Goal: Task Accomplishment & Management: Complete application form

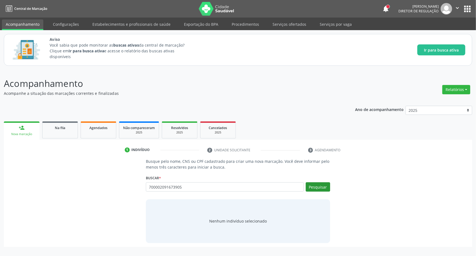
type input "700002091673905"
click at [318, 188] on button "Pesquisar" at bounding box center [318, 187] width 24 height 9
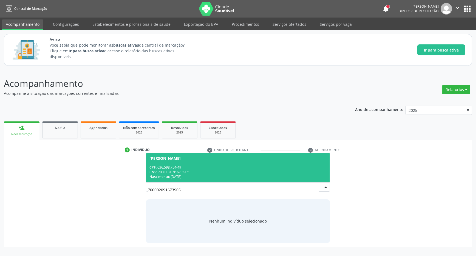
click at [185, 164] on span "[PERSON_NAME] CPF: 636.598.754-49 CNS: 700 0020 9167 3905 Nascimento: [DATE]" at bounding box center [238, 167] width 184 height 29
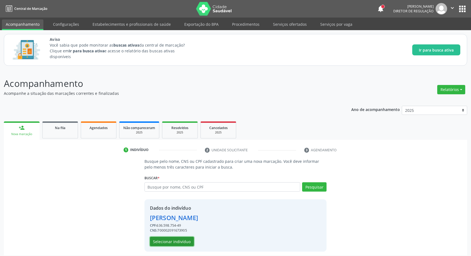
click at [163, 241] on button "Selecionar indivíduo" at bounding box center [172, 241] width 44 height 9
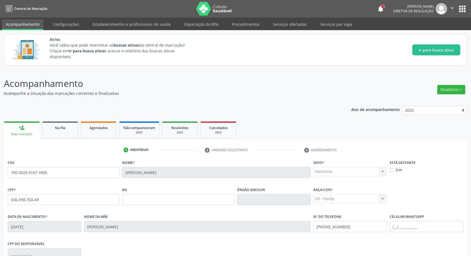
scroll to position [81, 0]
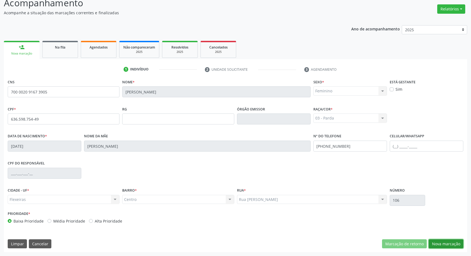
click at [444, 246] on button "Nova marcação" at bounding box center [445, 244] width 35 height 9
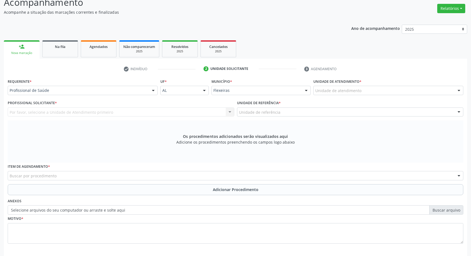
scroll to position [106, 0]
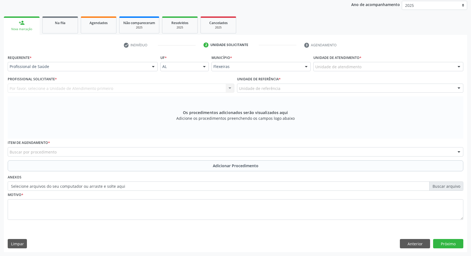
click at [365, 66] on div "Unidade de atendimento" at bounding box center [388, 66] width 150 height 9
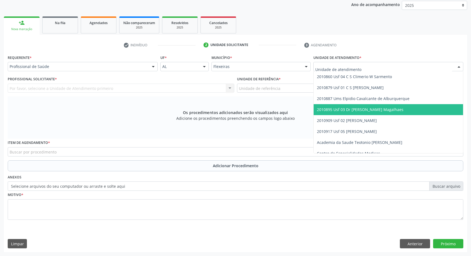
click at [400, 110] on span "2010895 Usf 03 Dr [PERSON_NAME] Magalhaes" at bounding box center [360, 109] width 86 height 5
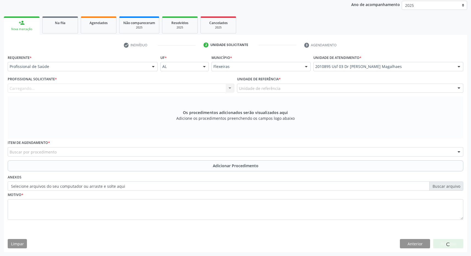
click at [393, 86] on div "Unidade de referência" at bounding box center [350, 88] width 226 height 9
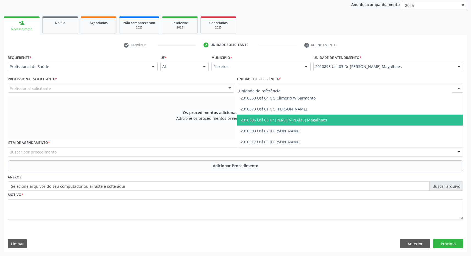
click at [391, 118] on span "2010895 Usf 03 Dr [PERSON_NAME] Magalhaes" at bounding box center [350, 120] width 226 height 11
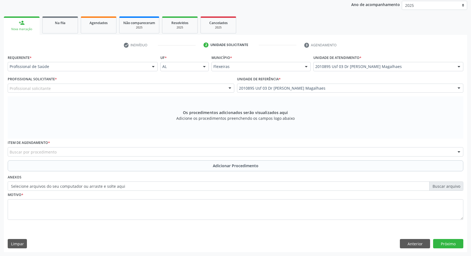
click at [219, 90] on div "Profissional solicitante" at bounding box center [121, 88] width 226 height 9
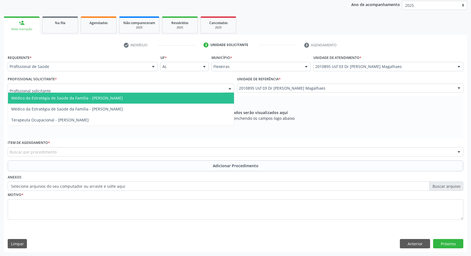
click at [201, 100] on span "Médico da Estratégia de Saúde da Família - [PERSON_NAME]" at bounding box center [121, 98] width 226 height 11
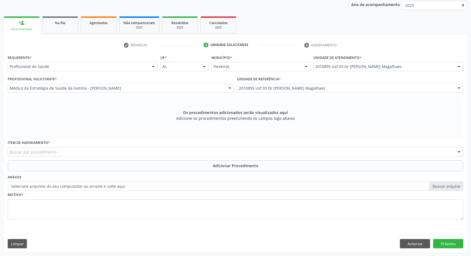
click at [66, 152] on div "Buscar por procedimento" at bounding box center [235, 151] width 455 height 9
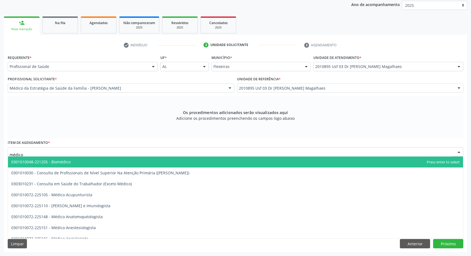
type input "médico o"
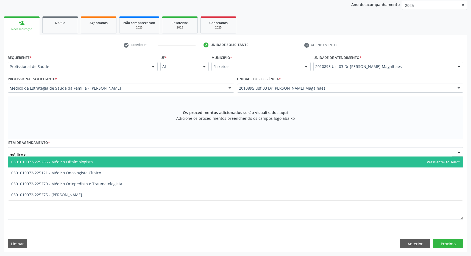
click at [105, 161] on span "0301010072-225265 - Médico Oftalmologista" at bounding box center [235, 162] width 455 height 11
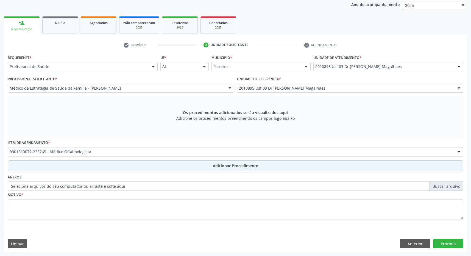
click at [204, 164] on button "Adicionar Procedimento" at bounding box center [235, 166] width 455 height 11
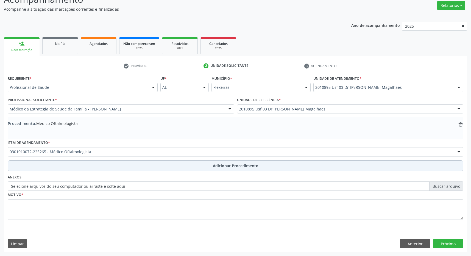
scroll to position [85, 0]
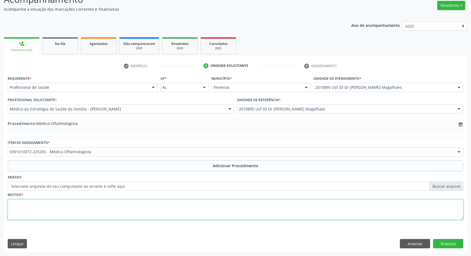
click at [153, 207] on textarea at bounding box center [235, 210] width 455 height 21
type textarea "catarata"
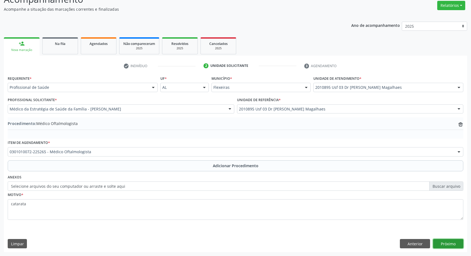
click at [450, 245] on button "Próximo" at bounding box center [448, 243] width 30 height 9
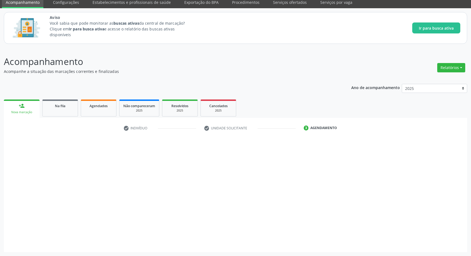
scroll to position [23, 0]
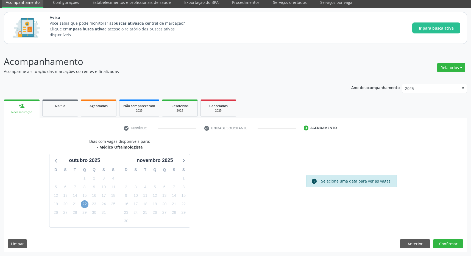
click at [83, 203] on span "22" at bounding box center [85, 205] width 8 height 8
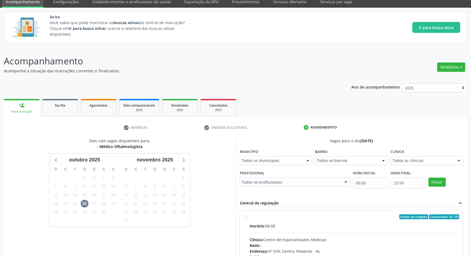
click at [267, 220] on label "Ordem de chegada Consumidos: 26 / 60 Horário: 08:00 Clínica: Centro de Especial…" at bounding box center [354, 257] width 210 height 84
click at [248, 220] on input "Ordem de chegada Consumidos: 26 / 60 Horário: 08:00 Clínica: Centro de Especial…" at bounding box center [246, 217] width 4 height 5
radio input "true"
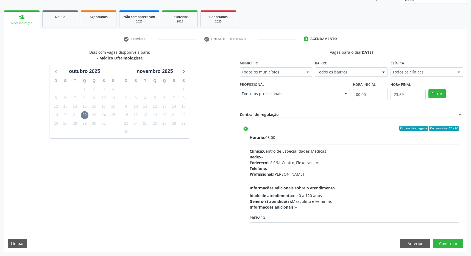
scroll to position [27, 0]
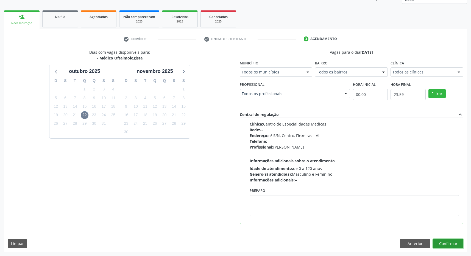
click at [447, 242] on button "Confirmar" at bounding box center [448, 243] width 30 height 9
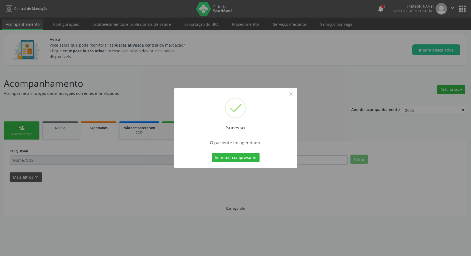
scroll to position [0, 0]
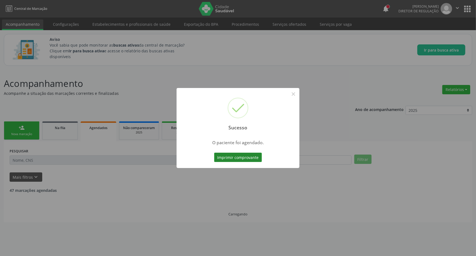
click at [245, 159] on button "Imprimir comprovante" at bounding box center [238, 157] width 48 height 9
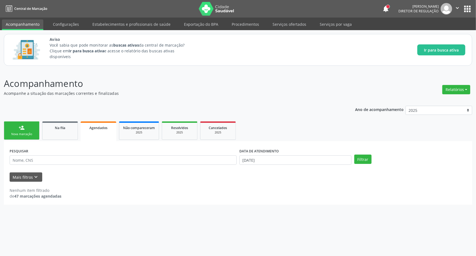
click at [13, 130] on link "person_add Nova marcação" at bounding box center [22, 131] width 36 height 18
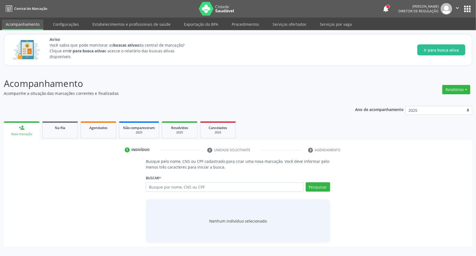
drag, startPoint x: 193, startPoint y: 181, endPoint x: 194, endPoint y: 184, distance: 2.8
click at [193, 181] on div "Buscar * Busque por nome, CNS ou CPF Nenhum resultado encontrado para: " " Digi…" at bounding box center [238, 184] width 184 height 21
click at [194, 184] on input "text" at bounding box center [225, 187] width 158 height 9
type input "706805748287028"
click at [325, 192] on button "Pesquisar" at bounding box center [318, 187] width 24 height 9
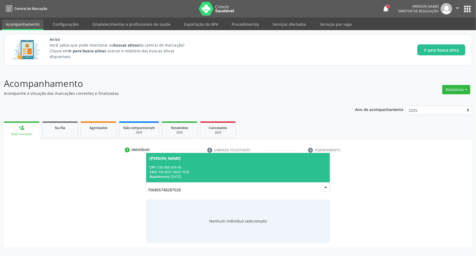
click at [191, 165] on span "[PERSON_NAME] CPF: 030.488.404-94 CNS: 706 8057 4828 7028 Nascimento: [DATE]" at bounding box center [238, 167] width 184 height 29
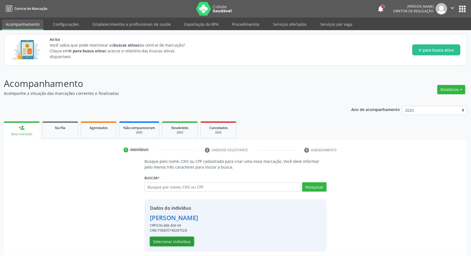
click at [173, 240] on button "Selecionar indivíduo" at bounding box center [172, 241] width 44 height 9
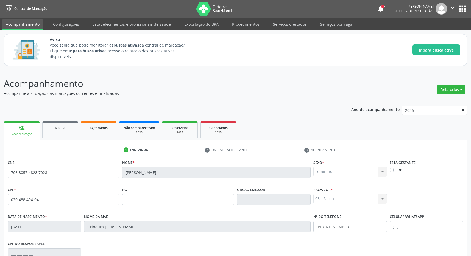
scroll to position [81, 0]
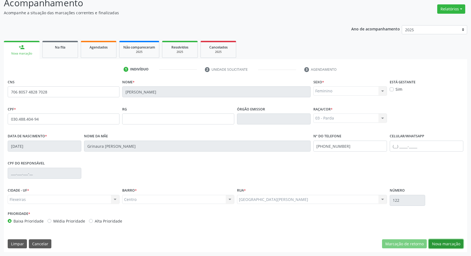
click at [444, 243] on button "Nova marcação" at bounding box center [445, 244] width 35 height 9
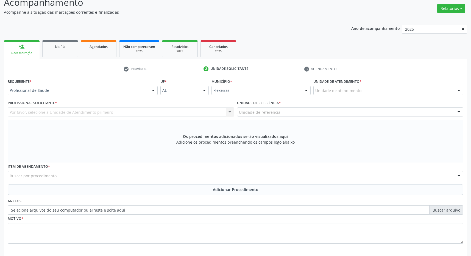
scroll to position [106, 0]
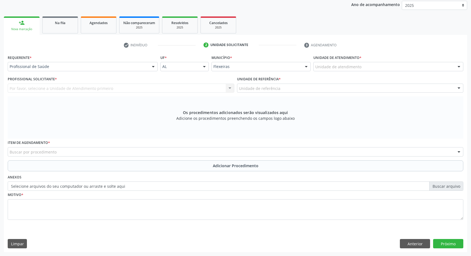
click at [366, 71] on div "Unidade de atendimento * Unidade de atendimento 2010860 Usf 04 C S Climerio W S…" at bounding box center [388, 64] width 153 height 21
click at [364, 71] on div "Unidade de atendimento * Unidade de atendimento 2010860 Usf 04 C S Climerio W S…" at bounding box center [388, 64] width 153 height 21
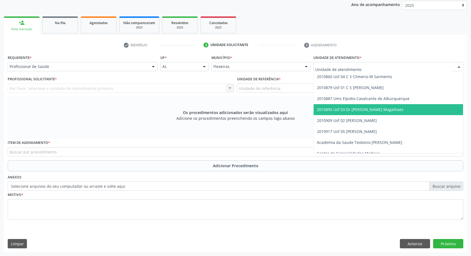
click at [365, 110] on span "2010895 Usf 03 Dr [PERSON_NAME] Magalhaes" at bounding box center [360, 109] width 86 height 5
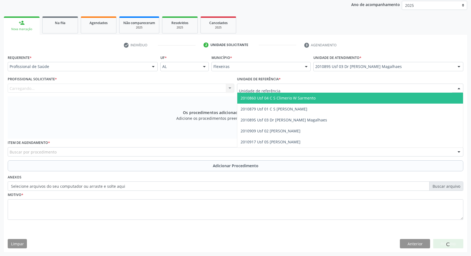
click at [360, 87] on div at bounding box center [350, 88] width 226 height 9
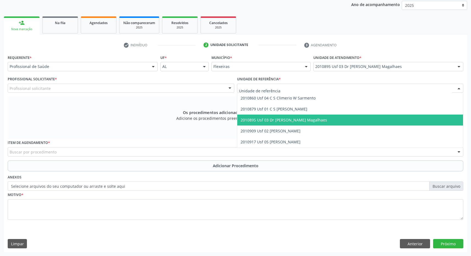
click at [357, 120] on span "2010895 Usf 03 Dr [PERSON_NAME] Magalhaes" at bounding box center [350, 120] width 226 height 11
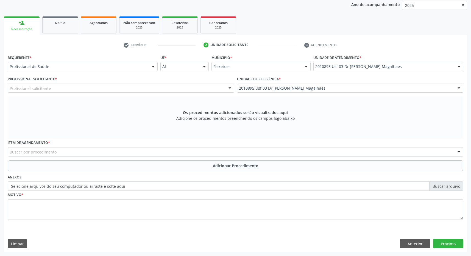
click at [167, 89] on div "Profissional solicitante" at bounding box center [121, 88] width 226 height 9
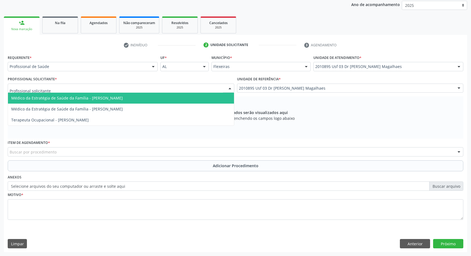
click at [86, 98] on span "Médico da Estratégia de Saúde da Família - [PERSON_NAME]" at bounding box center [66, 98] width 111 height 5
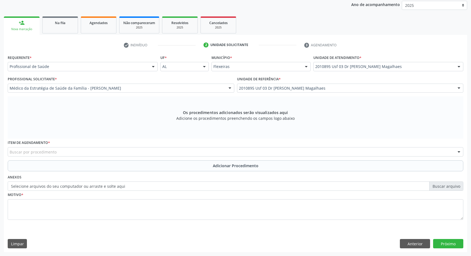
click at [80, 153] on div "Buscar por procedimento" at bounding box center [235, 151] width 455 height 9
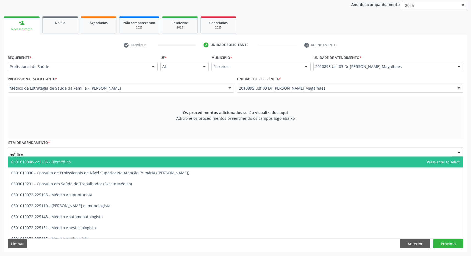
type input "médico o"
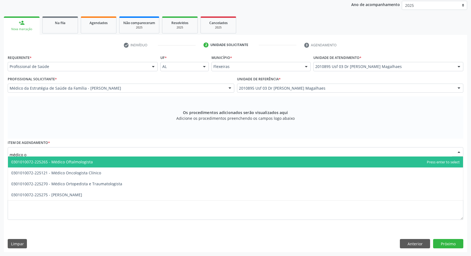
click at [95, 161] on span "0301010072-225265 - Médico Oftalmologista" at bounding box center [235, 162] width 455 height 11
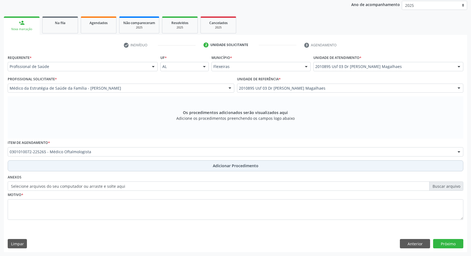
click at [139, 163] on button "Adicionar Procedimento" at bounding box center [235, 166] width 455 height 11
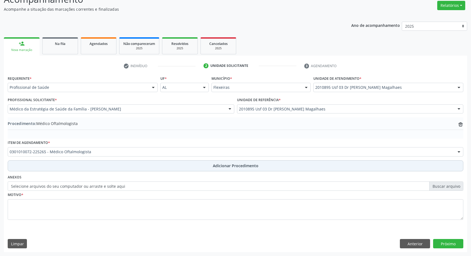
scroll to position [85, 0]
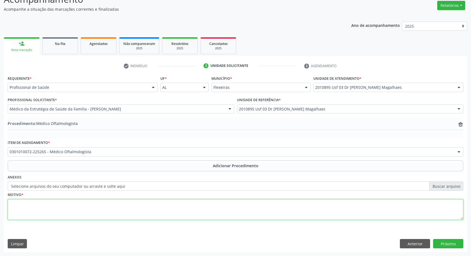
click at [112, 215] on textarea at bounding box center [235, 210] width 455 height 21
type textarea "catarata"
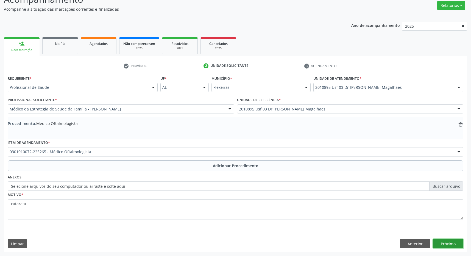
click at [456, 240] on button "Próximo" at bounding box center [448, 243] width 30 height 9
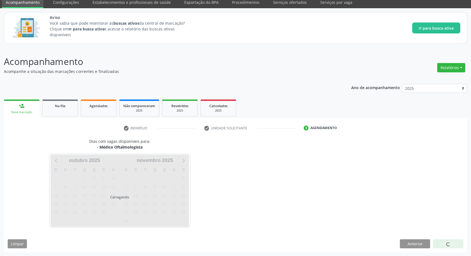
scroll to position [23, 0]
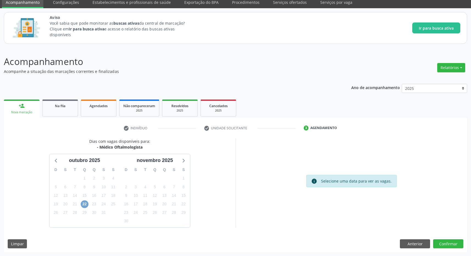
click at [85, 201] on span "22" at bounding box center [85, 205] width 8 height 8
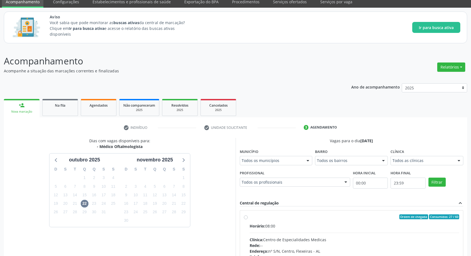
click at [318, 221] on label "Ordem de chegada Consumidos: 27 / 60 Horário: 08:00 Clínica: Centro de Especial…" at bounding box center [354, 257] width 210 height 84
click at [248, 220] on input "Ordem de chegada Consumidos: 27 / 60 Horário: 08:00 Clínica: Centro de Especial…" at bounding box center [246, 217] width 4 height 5
radio input "true"
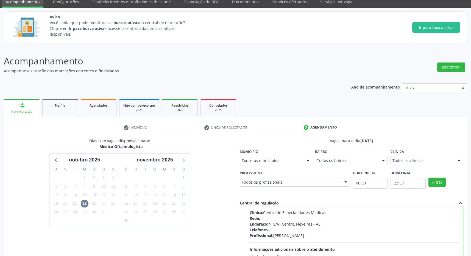
scroll to position [111, 0]
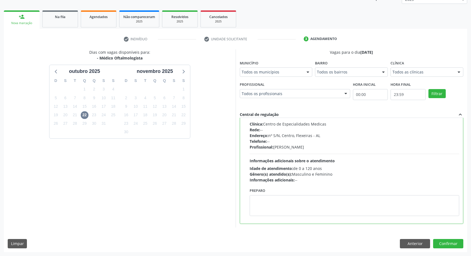
click at [449, 239] on div "Dias com vagas disponíveis para: - Médico Oftalmologista [DATE] D S T Q Q S S 2…" at bounding box center [235, 150] width 463 height 203
click at [449, 244] on button "Confirmar" at bounding box center [448, 243] width 30 height 9
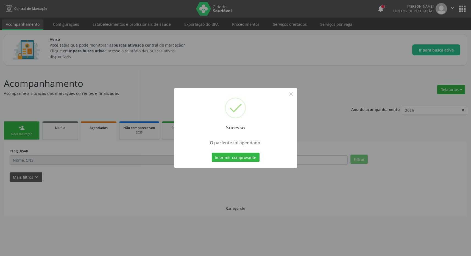
scroll to position [0, 0]
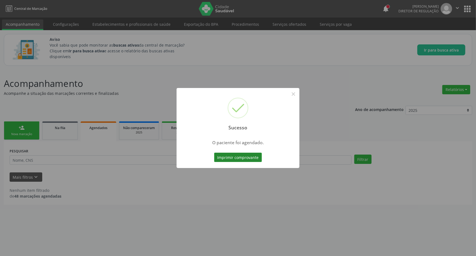
click at [254, 158] on button "Imprimir comprovante" at bounding box center [238, 157] width 48 height 9
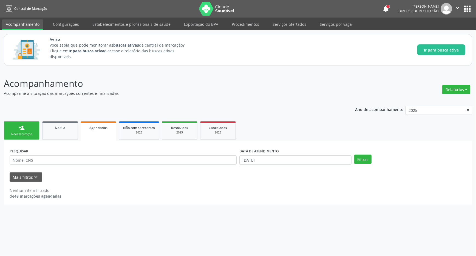
click at [30, 127] on link "person_add Nova marcação" at bounding box center [22, 131] width 36 height 18
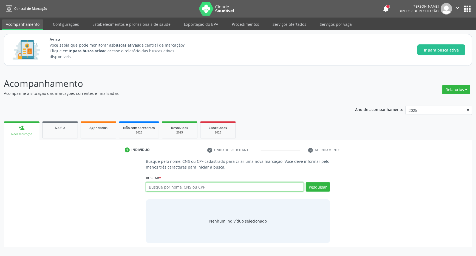
click at [165, 187] on input "text" at bounding box center [225, 187] width 158 height 9
type input "709003849050317"
click at [334, 184] on div "Busque pelo nome, CNS ou CPF cadastrado para criar uma nova marcação. Você deve…" at bounding box center [238, 201] width 192 height 85
click at [322, 186] on button "Pesquisar" at bounding box center [318, 187] width 24 height 9
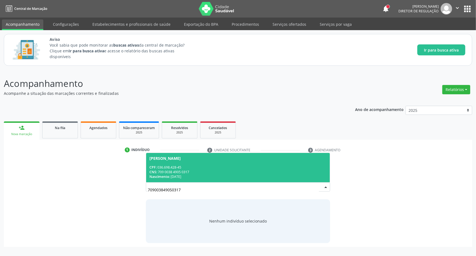
click at [187, 170] on div "CNS: 709 0038 4905 0317" at bounding box center [238, 172] width 177 height 5
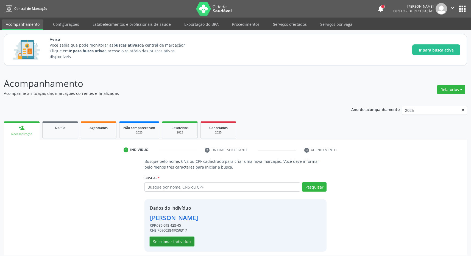
click at [164, 246] on button "Selecionar indivíduo" at bounding box center [172, 241] width 44 height 9
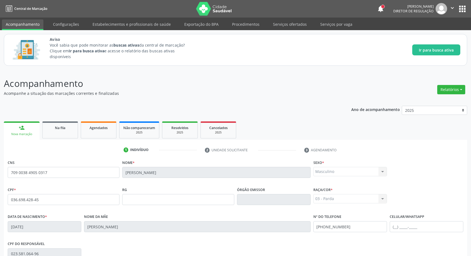
scroll to position [81, 0]
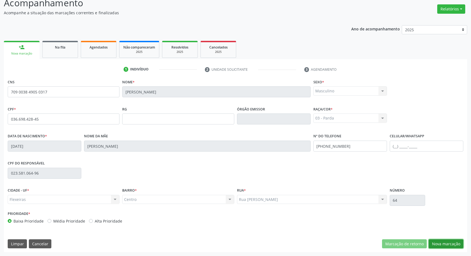
click at [454, 240] on button "Nova marcação" at bounding box center [445, 244] width 35 height 9
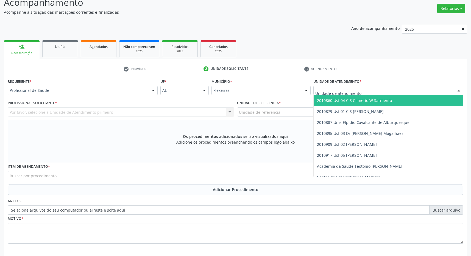
click at [362, 102] on span "2010860 Usf 04 C S Climerio W Sarmento" at bounding box center [354, 100] width 75 height 5
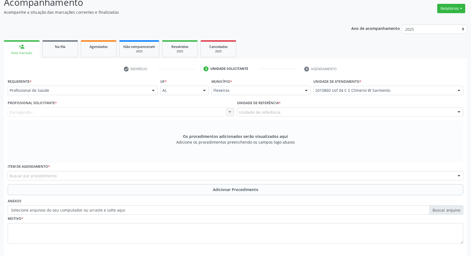
click at [357, 112] on div "Unidade de referência" at bounding box center [350, 112] width 226 height 9
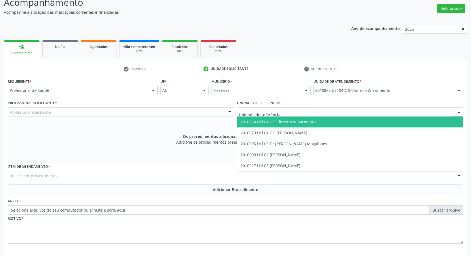
click at [352, 122] on span "2010860 Usf 04 C S Climerio W Sarmento" at bounding box center [350, 122] width 226 height 11
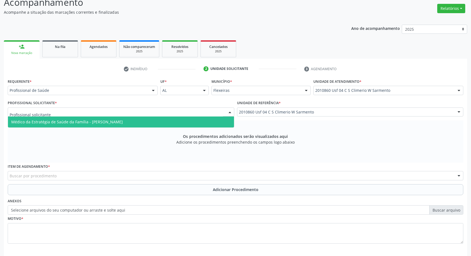
click at [206, 112] on div at bounding box center [121, 112] width 226 height 9
click at [92, 123] on span "Médico da Estratégia de Saúde da Família - [PERSON_NAME]" at bounding box center [66, 121] width 111 height 5
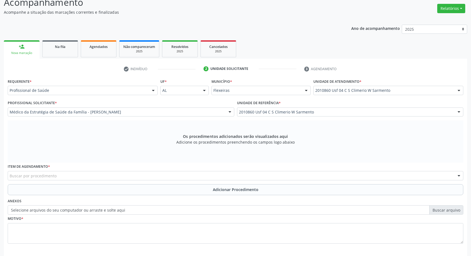
click at [123, 177] on div "Buscar por procedimento" at bounding box center [235, 175] width 455 height 9
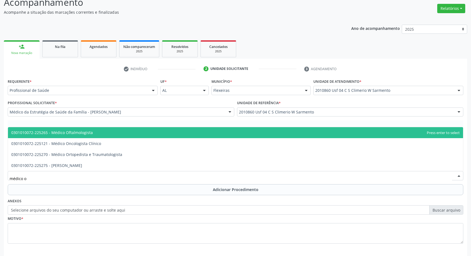
type input "médico of"
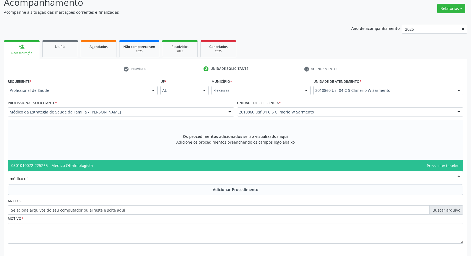
click at [111, 162] on span "0301010072-225265 - Médico Oftalmologista" at bounding box center [235, 165] width 455 height 11
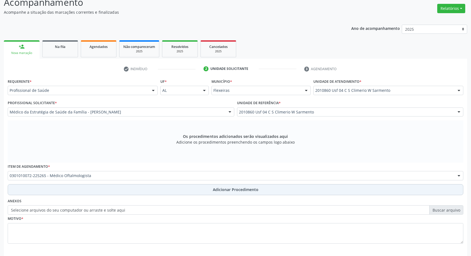
click at [198, 191] on button "Adicionar Procedimento" at bounding box center [235, 189] width 455 height 11
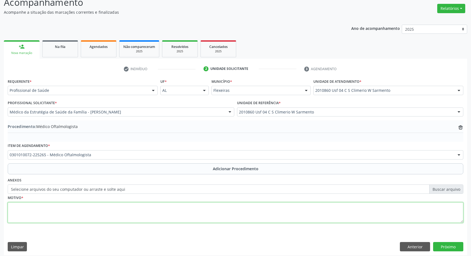
click at [142, 214] on textarea at bounding box center [235, 213] width 455 height 21
type textarea "catarata"
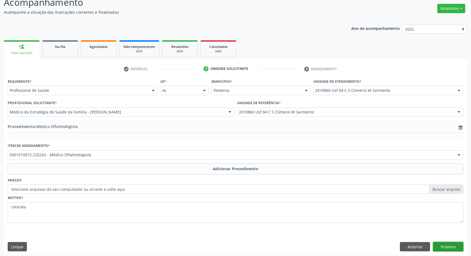
click at [444, 247] on button "Próximo" at bounding box center [448, 246] width 30 height 9
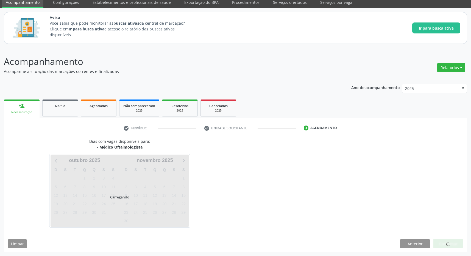
scroll to position [23, 0]
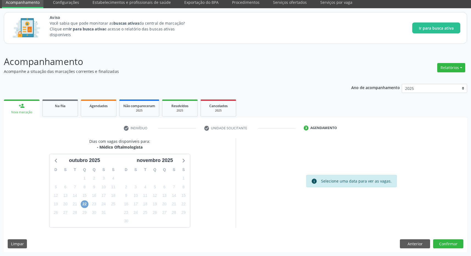
click at [85, 206] on span "22" at bounding box center [85, 205] width 8 height 8
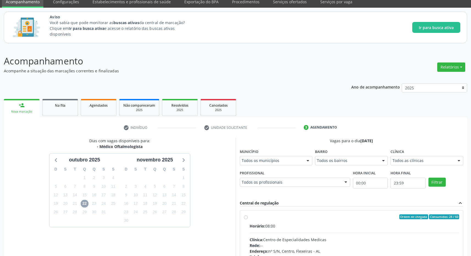
scroll to position [102, 0]
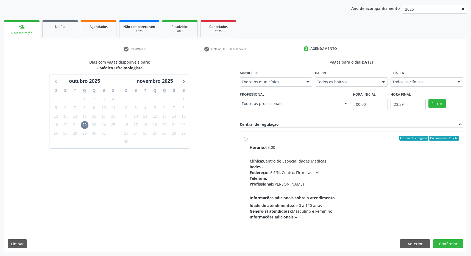
click at [389, 173] on div "Endereço: nº S/N, Centro, Flexeiras - [GEOGRAPHIC_DATA]" at bounding box center [354, 173] width 210 height 6
click at [248, 141] on input "Ordem de chegada Consumidos: 28 / 60 Horário: 08:00 Clínica: Centro de Especial…" at bounding box center [246, 138] width 4 height 5
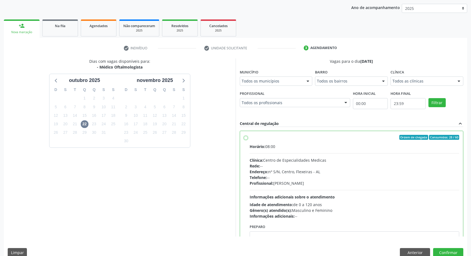
radio input "true"
click at [451, 252] on button "Confirmar" at bounding box center [448, 252] width 30 height 9
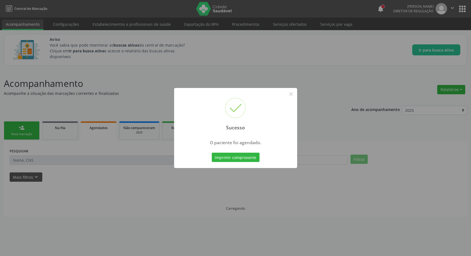
scroll to position [0, 0]
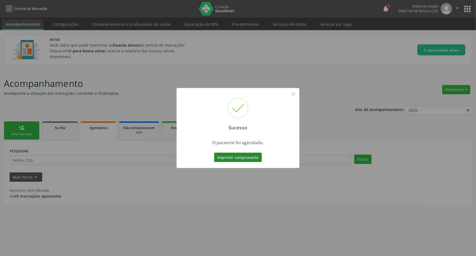
click at [248, 157] on button "Imprimir comprovante" at bounding box center [238, 157] width 48 height 9
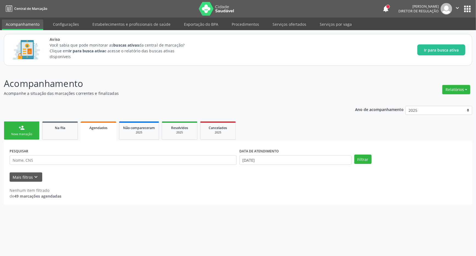
click at [21, 129] on div "person_add" at bounding box center [22, 128] width 6 height 6
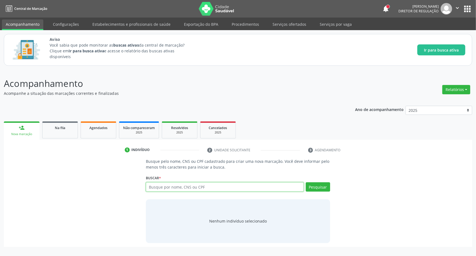
click at [171, 189] on input "text" at bounding box center [225, 187] width 158 height 9
type input "700004900872606"
click at [314, 187] on button "Pesquisar" at bounding box center [318, 187] width 24 height 9
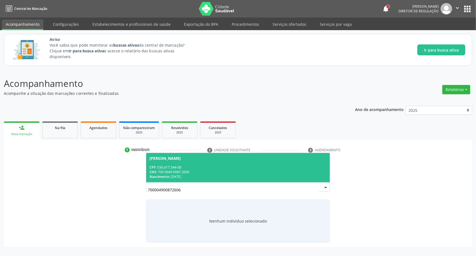
click at [202, 170] on div "CPF: 036.617.544-08" at bounding box center [238, 167] width 177 height 5
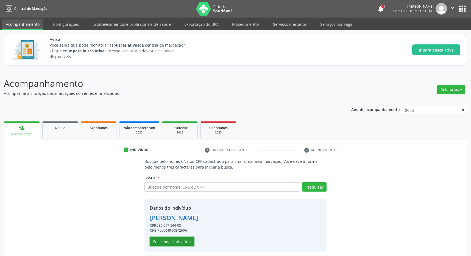
click at [169, 242] on button "Selecionar indivíduo" at bounding box center [172, 241] width 44 height 9
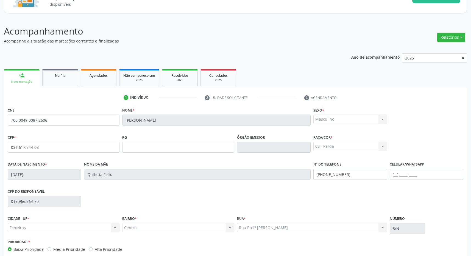
scroll to position [81, 0]
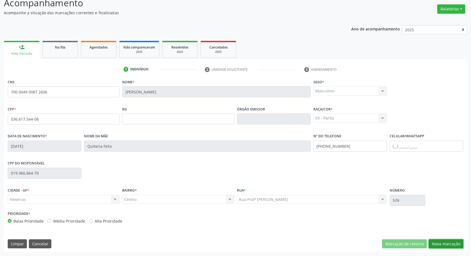
click at [445, 241] on button "Nova marcação" at bounding box center [445, 244] width 35 height 9
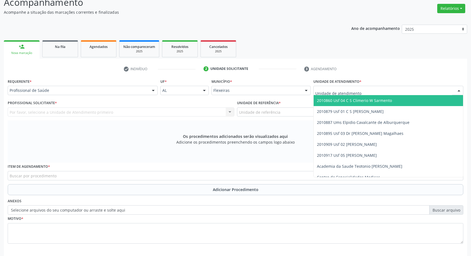
click at [368, 100] on span "2010860 Usf 04 C S Climerio W Sarmento" at bounding box center [354, 100] width 75 height 5
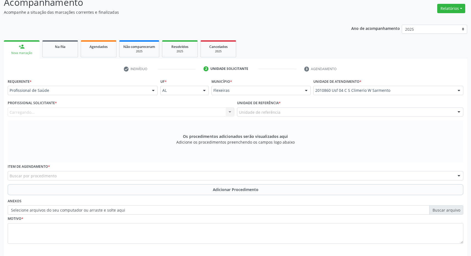
click at [368, 110] on div "Unidade de referência" at bounding box center [350, 112] width 226 height 9
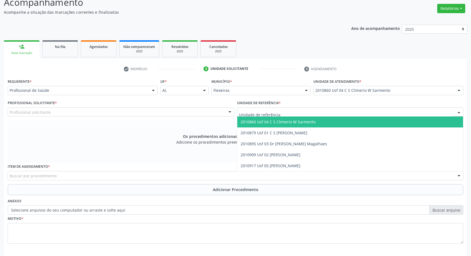
click at [368, 121] on span "2010860 Usf 04 C S Climerio W Sarmento" at bounding box center [350, 122] width 226 height 11
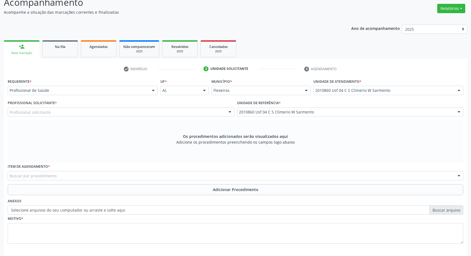
click at [209, 114] on div "Profissional solicitante" at bounding box center [121, 112] width 226 height 9
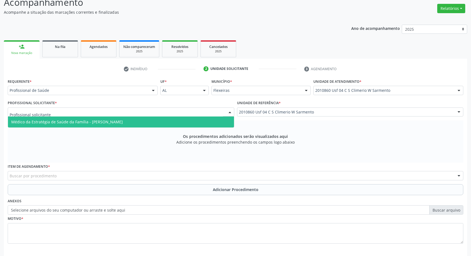
click at [202, 119] on span "Médico da Estratégia de Saúde da Família - [PERSON_NAME]" at bounding box center [121, 122] width 226 height 11
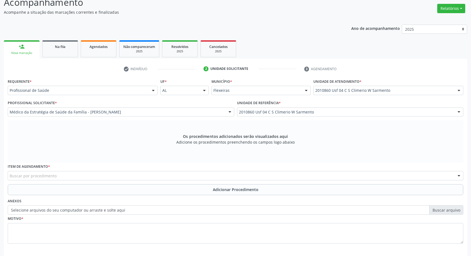
click at [123, 180] on div "Buscar por procedimento" at bounding box center [235, 175] width 455 height 9
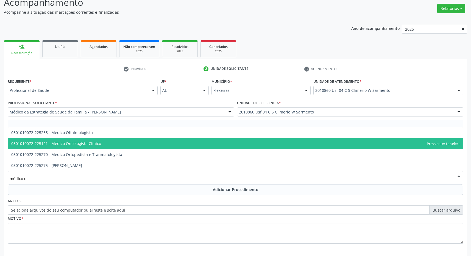
type input "médico of"
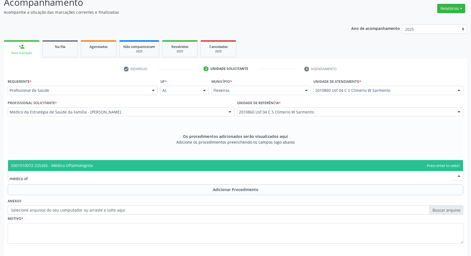
click at [117, 167] on span "0301010072-225265 - Médico Oftalmologista" at bounding box center [235, 165] width 455 height 11
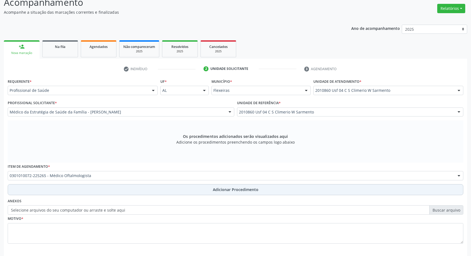
click at [124, 189] on button "Adicionar Procedimento" at bounding box center [235, 189] width 455 height 11
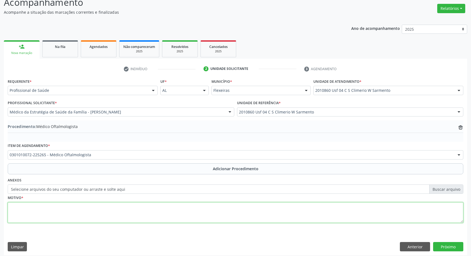
click at [106, 216] on textarea at bounding box center [235, 213] width 455 height 21
type textarea "catarata"
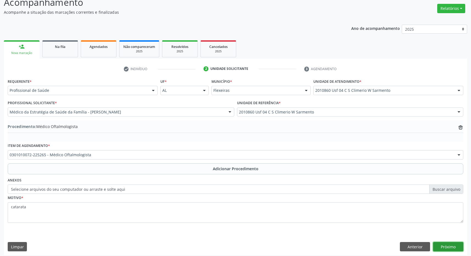
click at [456, 246] on button "Próximo" at bounding box center [448, 246] width 30 height 9
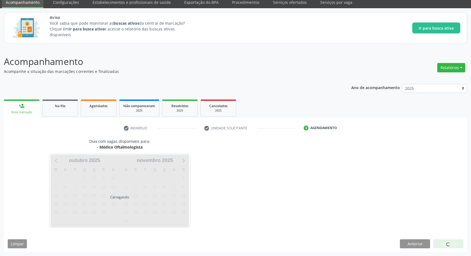
scroll to position [23, 0]
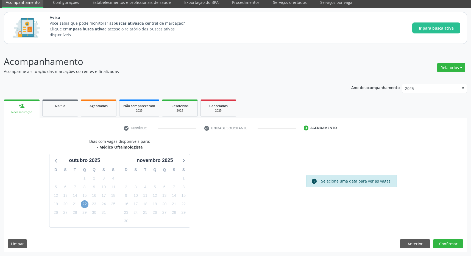
click at [85, 204] on span "22" at bounding box center [85, 205] width 8 height 8
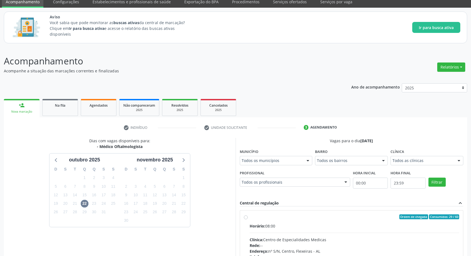
click at [312, 221] on label "Ordem de chegada Consumidos: 29 / 60 Horário: 08:00 Clínica: Centro de Especial…" at bounding box center [354, 257] width 210 height 84
click at [248, 220] on input "Ordem de chegada Consumidos: 29 / 60 Horário: 08:00 Clínica: Centro de Especial…" at bounding box center [246, 217] width 4 height 5
radio input "true"
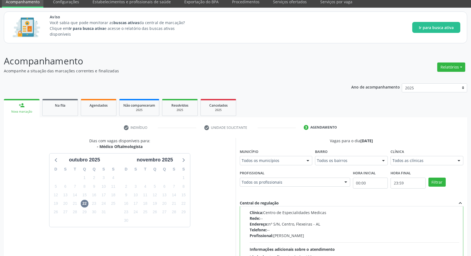
scroll to position [109, 0]
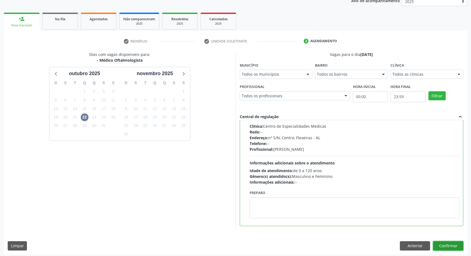
click at [458, 244] on button "Confirmar" at bounding box center [448, 246] width 30 height 9
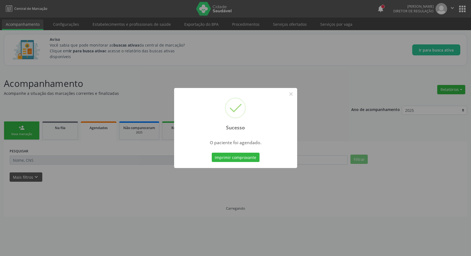
scroll to position [0, 0]
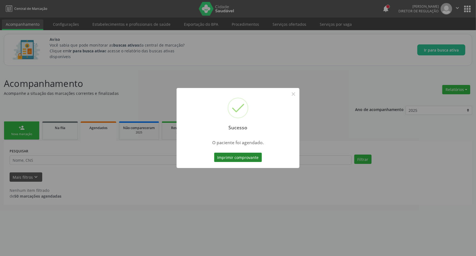
click at [227, 155] on button "Imprimir comprovante" at bounding box center [238, 157] width 48 height 9
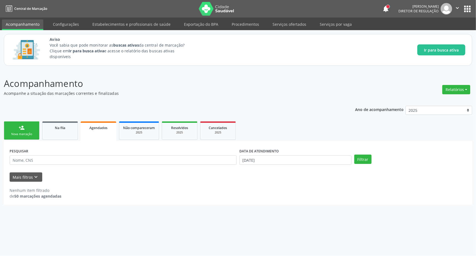
click at [23, 130] on div "person_add" at bounding box center [22, 128] width 6 height 6
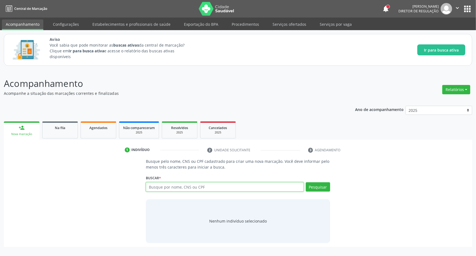
click at [153, 190] on input "text" at bounding box center [225, 187] width 158 height 9
type input "709809077076590"
click at [318, 180] on div "Buscar * Busque por nome, CNS ou CPF Nenhum resultado encontrado para: " " Não …" at bounding box center [238, 184] width 184 height 21
click at [319, 188] on button "Pesquisar" at bounding box center [318, 187] width 24 height 9
type input "709809077076590"
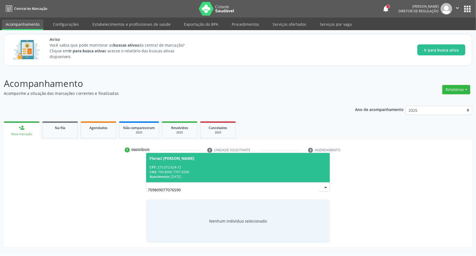
click at [273, 170] on div "CNS: 709 8090 7707 6590" at bounding box center [238, 172] width 177 height 5
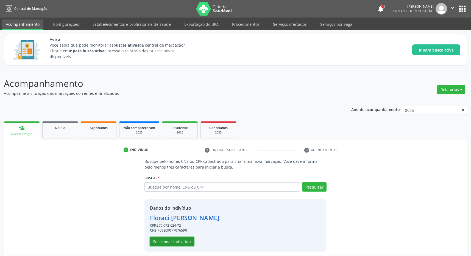
click at [176, 241] on button "Selecionar indivíduo" at bounding box center [172, 241] width 44 height 9
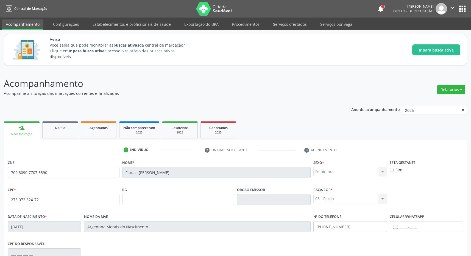
scroll to position [81, 0]
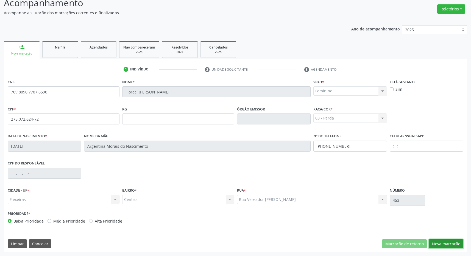
click at [447, 241] on button "Nova marcação" at bounding box center [445, 244] width 35 height 9
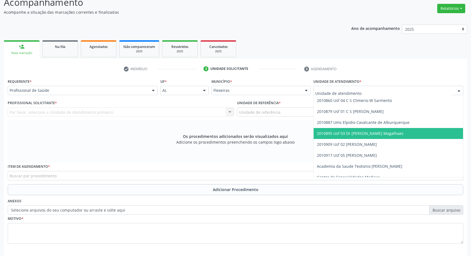
click at [363, 136] on span "2010895 Usf 03 Dr [PERSON_NAME] Magalhaes" at bounding box center [360, 133] width 86 height 5
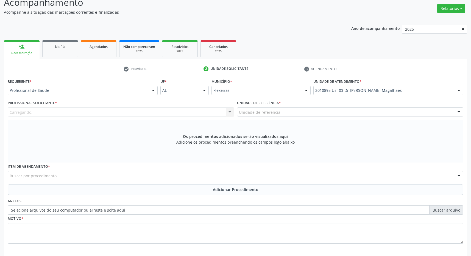
click at [360, 114] on div "Unidade de referência" at bounding box center [350, 112] width 226 height 9
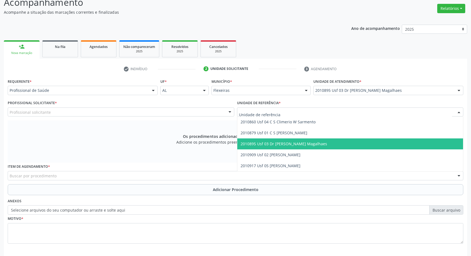
click at [360, 142] on span "2010895 Usf 03 Dr [PERSON_NAME] Magalhaes" at bounding box center [350, 144] width 226 height 11
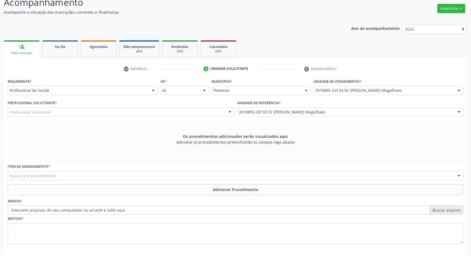
click at [210, 111] on div "Profissional solicitante" at bounding box center [121, 112] width 226 height 9
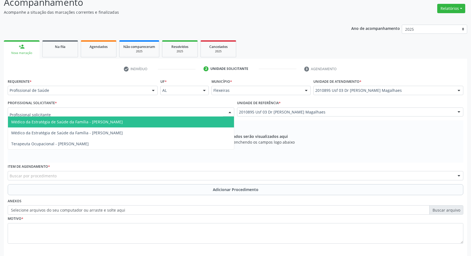
click at [206, 119] on span "Médico da Estratégia de Saúde da Família - [PERSON_NAME]" at bounding box center [121, 122] width 226 height 11
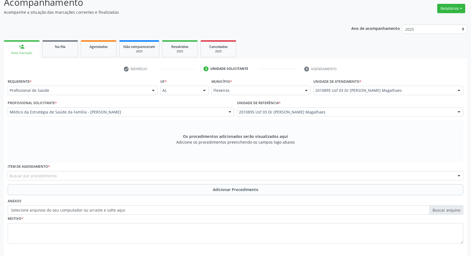
click at [144, 181] on div "Buscar por procedimento" at bounding box center [235, 175] width 455 height 9
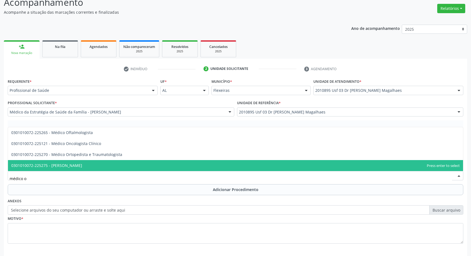
type input "médico of"
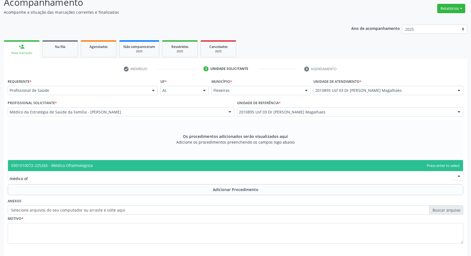
click at [155, 163] on span "0301010072-225265 - Médico Oftalmologista" at bounding box center [235, 165] width 455 height 11
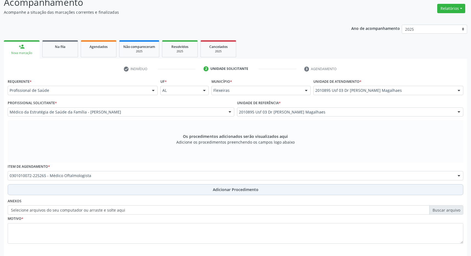
click at [151, 190] on button "Adicionar Procedimento" at bounding box center [235, 189] width 455 height 11
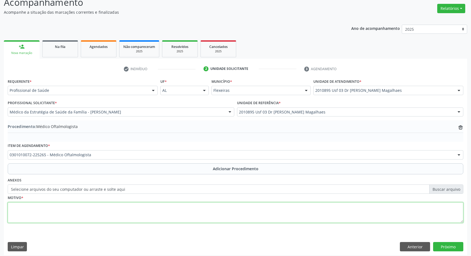
click at [150, 214] on textarea at bounding box center [235, 213] width 455 height 21
type textarea "catarata"
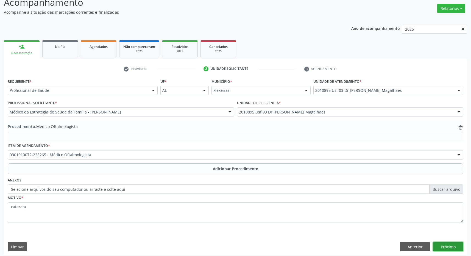
click at [455, 247] on button "Próximo" at bounding box center [448, 246] width 30 height 9
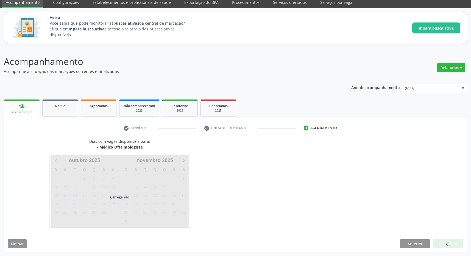
scroll to position [23, 0]
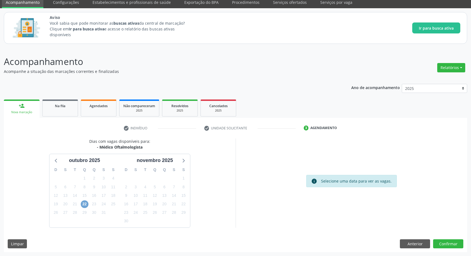
click at [85, 203] on span "22" at bounding box center [85, 205] width 8 height 8
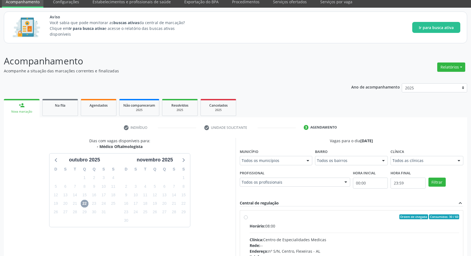
scroll to position [51, 0]
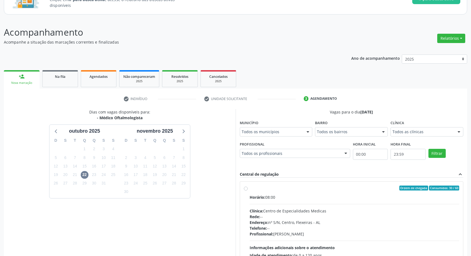
click at [364, 208] on div "Horário: 08:00 Clínica: Centro de Especialidades Medicas Rede: -- Endereço: [ST…" at bounding box center [354, 232] width 210 height 75
click at [248, 191] on input "Ordem de chegada Consumidos: 30 / 60 Horário: 08:00 Clínica: Centro de Especial…" at bounding box center [246, 188] width 4 height 5
radio input "true"
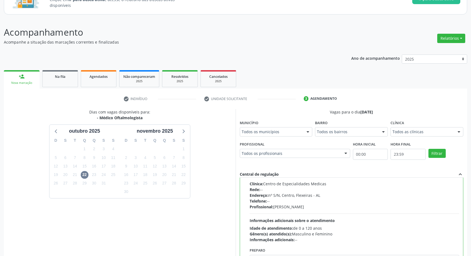
scroll to position [111, 0]
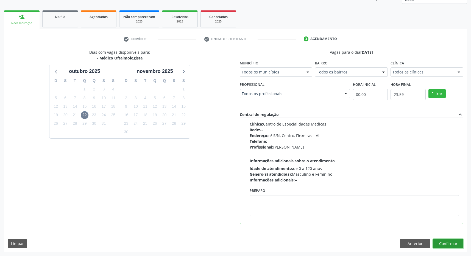
click at [450, 245] on button "Confirmar" at bounding box center [448, 243] width 30 height 9
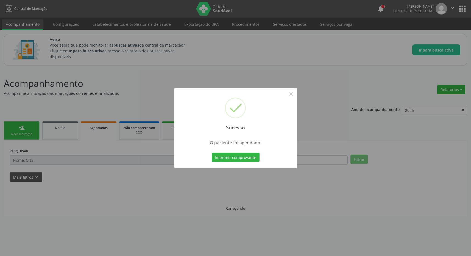
scroll to position [0, 0]
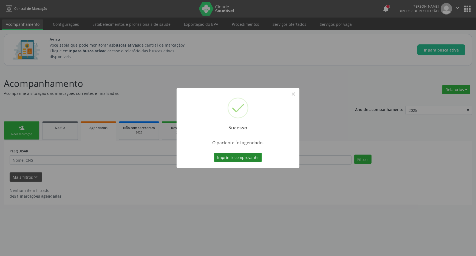
click at [226, 156] on button "Imprimir comprovante" at bounding box center [238, 157] width 48 height 9
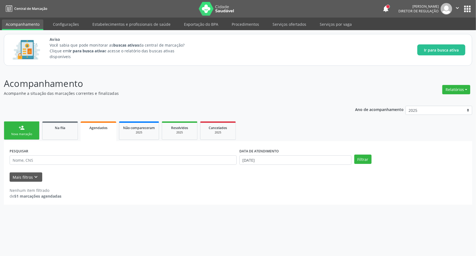
click at [33, 129] on link "person_add Nova marcação" at bounding box center [22, 131] width 36 height 18
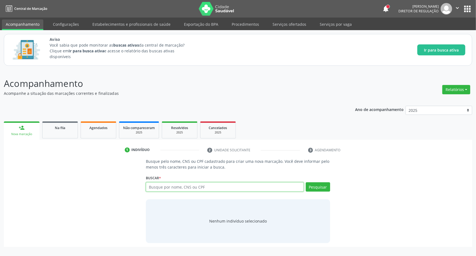
click at [156, 187] on input "text" at bounding box center [225, 187] width 158 height 9
type input "704800583508243"
click at [324, 189] on button "Pesquisar" at bounding box center [318, 187] width 24 height 9
type input "704800583508243"
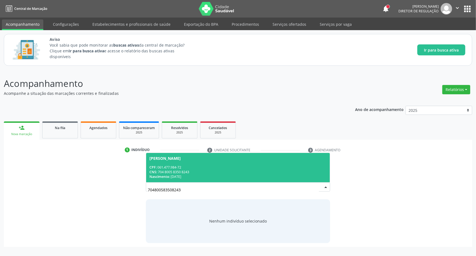
click at [221, 157] on div "[PERSON_NAME]" at bounding box center [238, 158] width 177 height 4
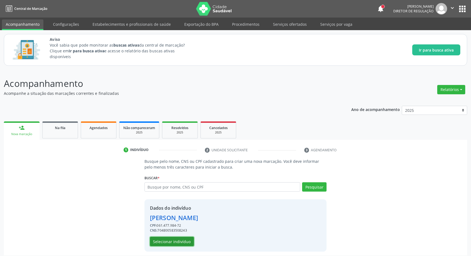
click at [173, 241] on button "Selecionar indivíduo" at bounding box center [172, 241] width 44 height 9
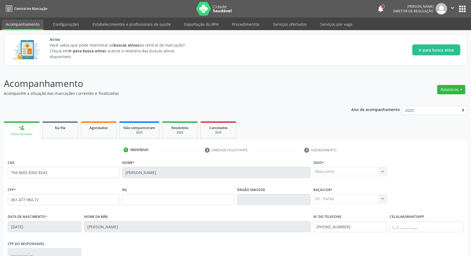
scroll to position [81, 0]
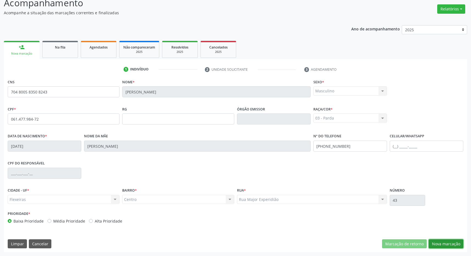
click at [451, 244] on button "Nova marcação" at bounding box center [445, 244] width 35 height 9
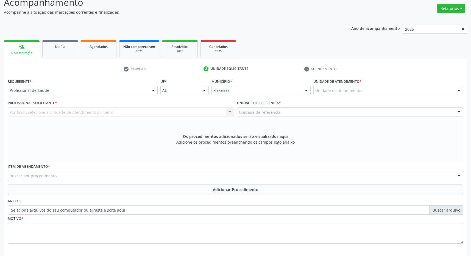
click at [347, 88] on div "Unidade de atendimento" at bounding box center [388, 90] width 150 height 9
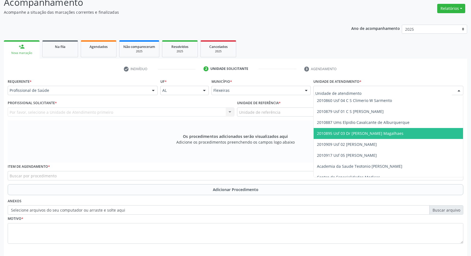
click at [373, 133] on span "2010895 Usf 03 Dr [PERSON_NAME] Magalhaes" at bounding box center [360, 133] width 86 height 5
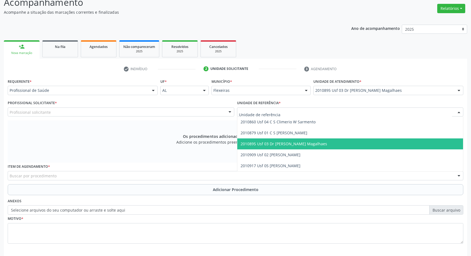
click at [285, 143] on span "2010895 Usf 03 Dr [PERSON_NAME] Magalhaes" at bounding box center [283, 143] width 86 height 5
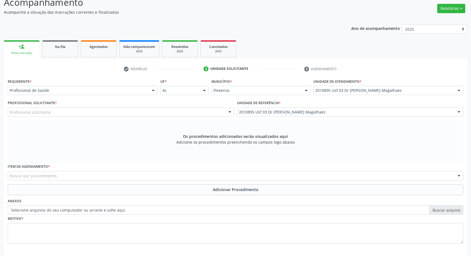
click at [214, 112] on div "Profissional solicitante" at bounding box center [121, 112] width 226 height 9
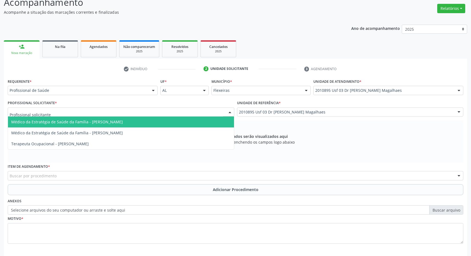
click at [206, 117] on span "Médico da Estratégia de Saúde da Família - [PERSON_NAME]" at bounding box center [121, 122] width 226 height 11
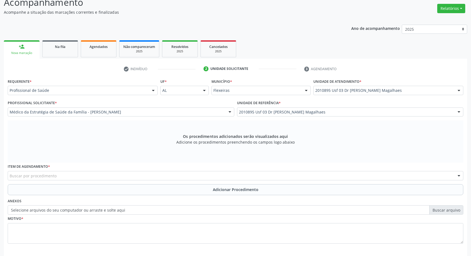
click at [158, 177] on div "Buscar por procedimento" at bounding box center [235, 175] width 455 height 9
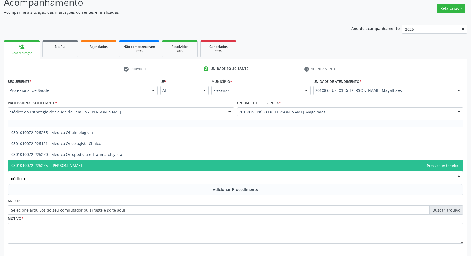
type input "médico of"
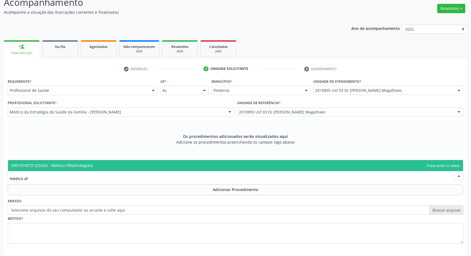
click at [162, 167] on span "0301010072-225265 - Médico Oftalmologista" at bounding box center [235, 165] width 455 height 11
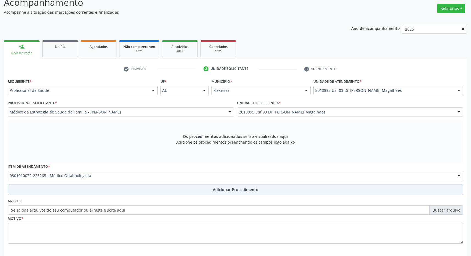
click at [218, 188] on span "Adicionar Procedimento" at bounding box center [236, 190] width 46 height 6
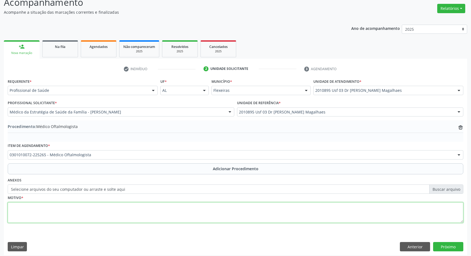
click at [207, 214] on textarea at bounding box center [235, 213] width 455 height 21
type textarea "catarata"
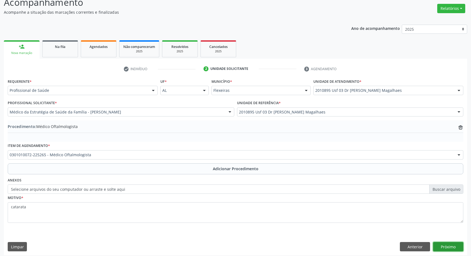
click at [446, 247] on button "Próximo" at bounding box center [448, 246] width 30 height 9
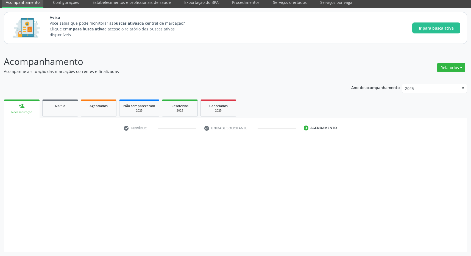
scroll to position [23, 0]
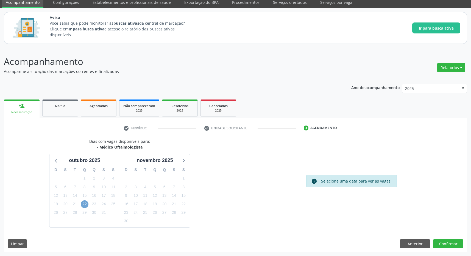
click at [85, 204] on span "22" at bounding box center [85, 205] width 8 height 8
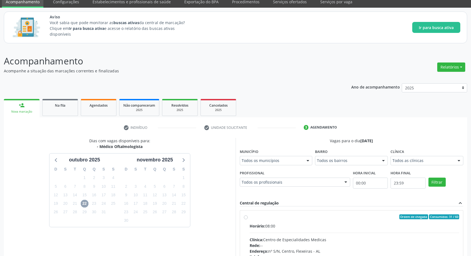
scroll to position [102, 0]
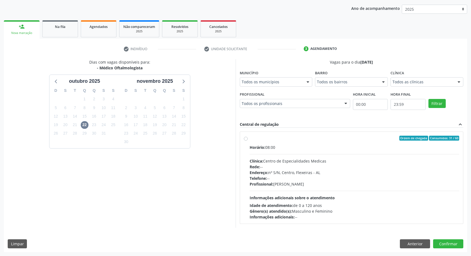
click at [409, 204] on div "Idade de atendimento: de 0 a 120 anos" at bounding box center [354, 206] width 210 height 6
click at [248, 141] on input "Ordem de chegada Consumidos: 31 / 60 Horário: 08:00 Clínica: Centro de Especial…" at bounding box center [246, 138] width 4 height 5
radio input "true"
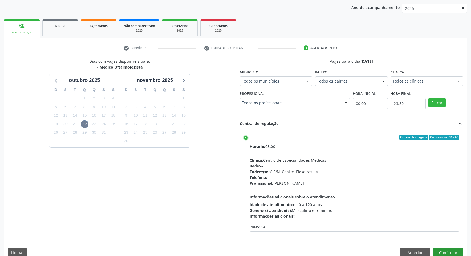
scroll to position [111, 0]
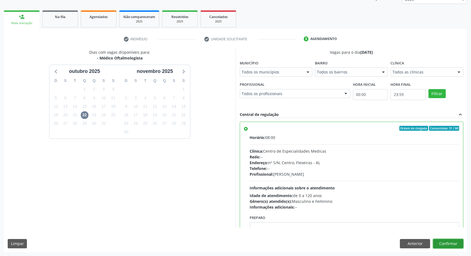
click at [444, 244] on button "Confirmar" at bounding box center [448, 243] width 30 height 9
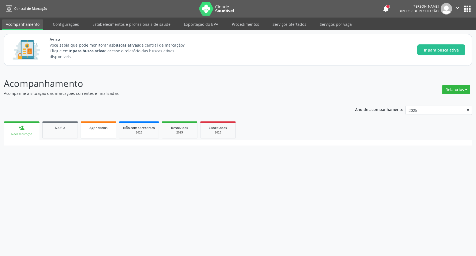
click at [101, 129] on span "Agendados" at bounding box center [98, 128] width 18 height 5
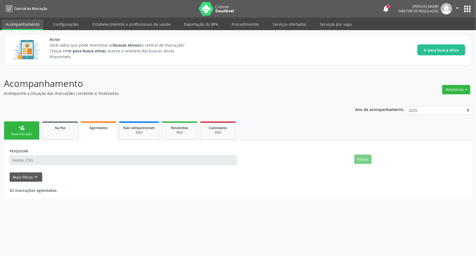
click at [35, 162] on input "text" at bounding box center [123, 160] width 227 height 9
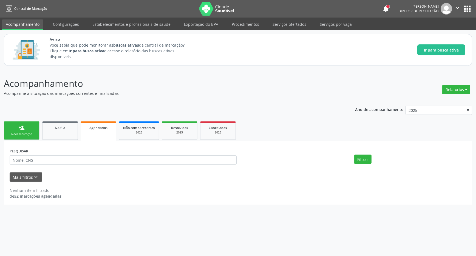
click at [40, 156] on div "PESQUISAR" at bounding box center [123, 157] width 230 height 21
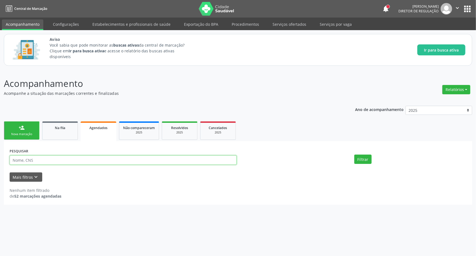
click at [41, 159] on input "text" at bounding box center [123, 160] width 227 height 9
type input "704800583508243"
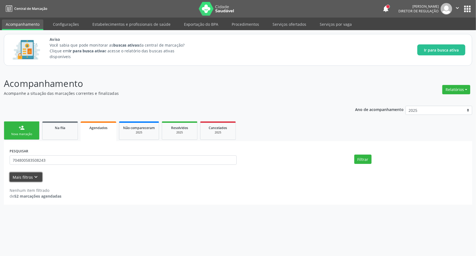
click at [37, 179] on icon "keyboard_arrow_down" at bounding box center [36, 177] width 6 height 6
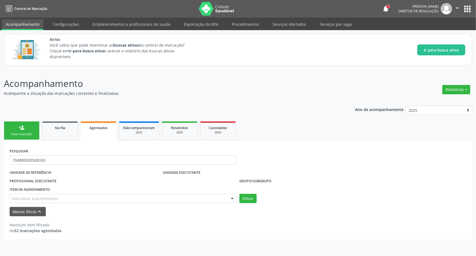
click at [88, 197] on div "Selecionar procedimento" at bounding box center [123, 198] width 227 height 9
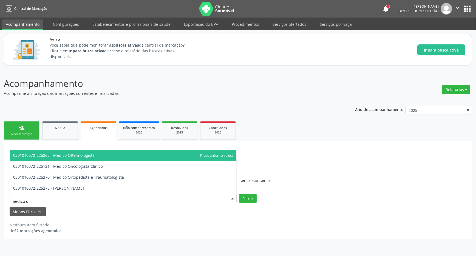
type input "médico of"
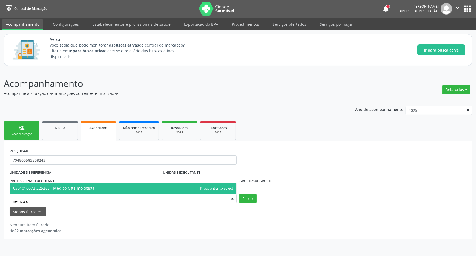
click at [87, 188] on span "0301010072-225265 - Médico Oftalmologista" at bounding box center [54, 188] width 82 height 5
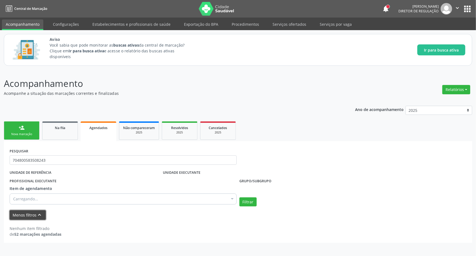
click at [35, 217] on button "Menos filtros keyboard_arrow_up" at bounding box center [28, 216] width 36 height 10
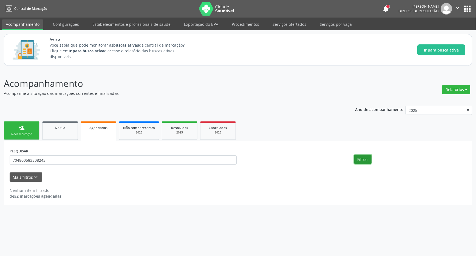
click at [367, 161] on button "Filtrar" at bounding box center [363, 159] width 17 height 9
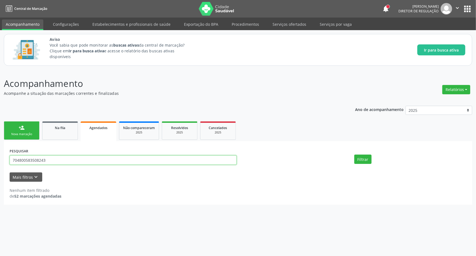
drag, startPoint x: 58, startPoint y: 162, endPoint x: 4, endPoint y: 163, distance: 54.3
click at [10, 163] on input "704800583508243" at bounding box center [123, 160] width 227 height 9
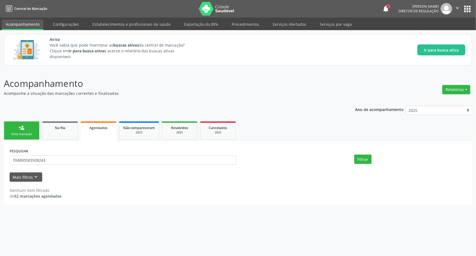
click at [108, 132] on link "Agendados" at bounding box center [99, 132] width 36 height 20
click at [89, 126] on div "Agendados" at bounding box center [99, 128] width 28 height 6
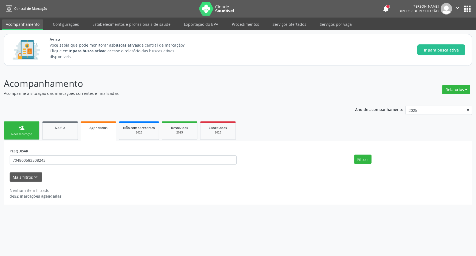
click at [89, 126] on div "Agendados" at bounding box center [99, 128] width 28 height 6
click at [33, 126] on link "person_add Nova marcação" at bounding box center [22, 131] width 36 height 18
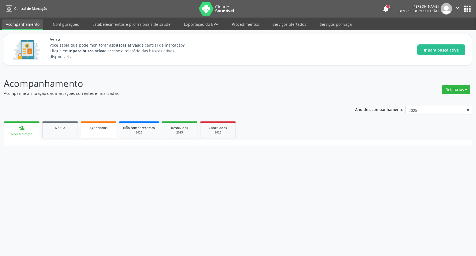
click at [86, 134] on link "Agendados" at bounding box center [99, 130] width 36 height 17
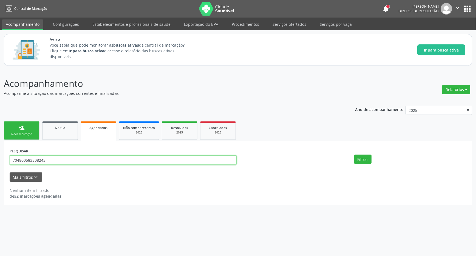
drag, startPoint x: 55, startPoint y: 160, endPoint x: 4, endPoint y: 162, distance: 50.8
click at [10, 163] on input "704800583508243" at bounding box center [123, 160] width 227 height 9
paste input "704800583508243"
type input "704800583508243"
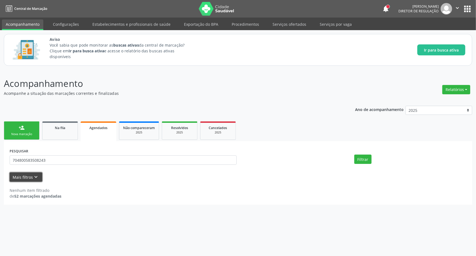
click at [33, 178] on icon "keyboard_arrow_down" at bounding box center [36, 177] width 6 height 6
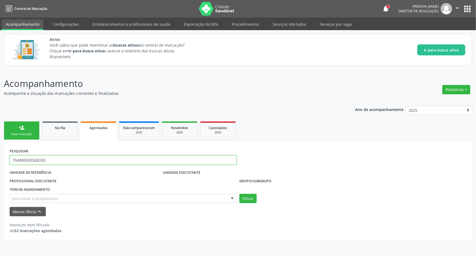
drag, startPoint x: 56, startPoint y: 161, endPoint x: 8, endPoint y: 162, distance: 48.0
click at [10, 162] on input "704800583508243" at bounding box center [123, 160] width 227 height 9
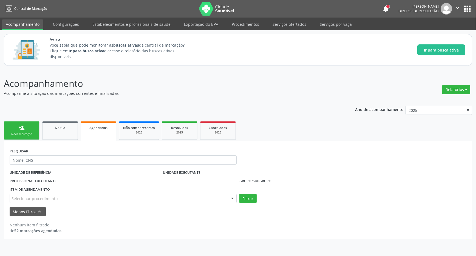
click at [100, 131] on link "Agendados" at bounding box center [99, 132] width 36 height 20
click at [104, 136] on link "Agendados" at bounding box center [99, 132] width 36 height 20
click at [100, 134] on link "Agendados" at bounding box center [99, 132] width 36 height 20
click at [94, 139] on link "Agendados" at bounding box center [99, 132] width 36 height 20
click at [89, 130] on div "Agendados" at bounding box center [99, 128] width 28 height 6
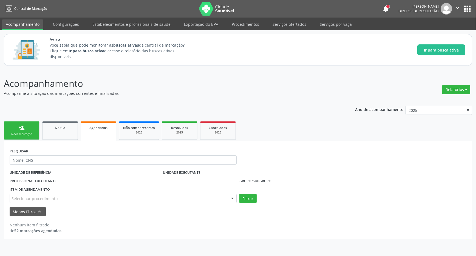
click at [89, 130] on div "Agendados" at bounding box center [99, 128] width 28 height 6
click at [88, 130] on div "Agendados" at bounding box center [99, 128] width 28 height 6
click at [100, 128] on span "Agendados" at bounding box center [98, 128] width 18 height 5
click at [101, 133] on link "Agendados" at bounding box center [99, 132] width 36 height 20
click at [465, 9] on button "apps" at bounding box center [468, 9] width 10 height 10
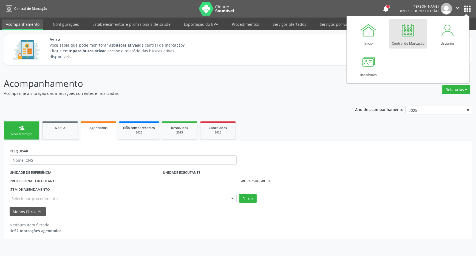
click at [410, 32] on div at bounding box center [408, 30] width 16 height 16
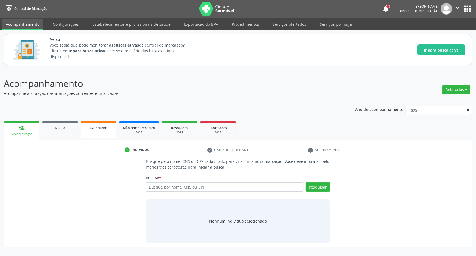
click at [99, 130] on span "Agendados" at bounding box center [98, 128] width 18 height 5
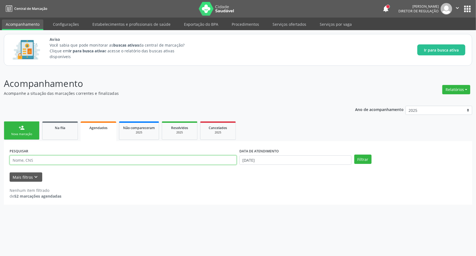
click at [49, 159] on input "text" at bounding box center [123, 160] width 227 height 9
paste input "704800583508243"
type input "704800583508243"
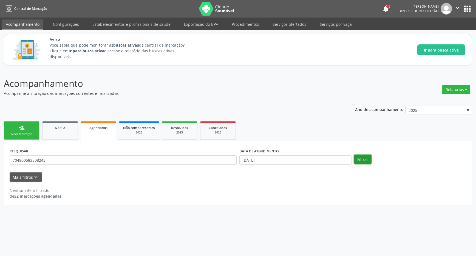
click at [360, 162] on button "Filtrar" at bounding box center [363, 159] width 17 height 9
click at [38, 176] on icon "keyboard_arrow_down" at bounding box center [36, 177] width 6 height 6
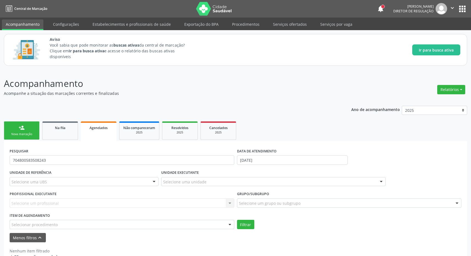
click at [90, 135] on link "Agendados" at bounding box center [99, 132] width 36 height 20
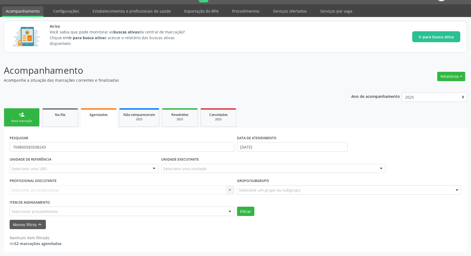
click at [100, 123] on link "Agendados" at bounding box center [99, 118] width 36 height 20
click at [20, 116] on div "person_add" at bounding box center [22, 115] width 6 height 6
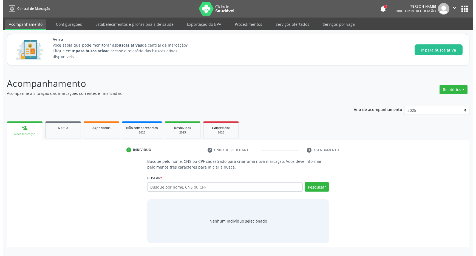
scroll to position [0, 0]
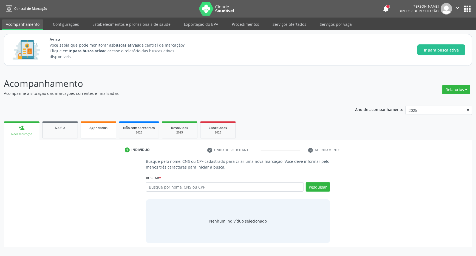
click at [99, 131] on link "Agendados" at bounding box center [99, 130] width 36 height 17
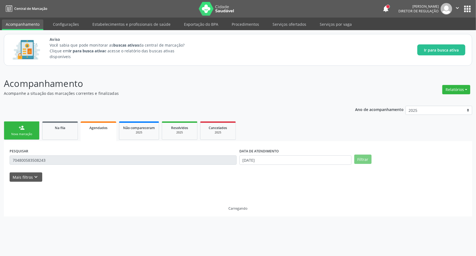
click at [78, 192] on div "Carregando" at bounding box center [238, 199] width 457 height 23
click at [33, 170] on form "PESQUISAR 704800583508243 DATA DE ATENDIMENTO 10/10/2025 Filtrar UNIDADE DE REF…" at bounding box center [238, 164] width 457 height 35
click at [106, 129] on span "Agendados" at bounding box center [98, 128] width 18 height 5
click at [63, 129] on span "Na fila" at bounding box center [60, 128] width 10 height 5
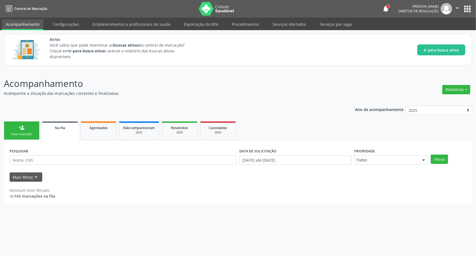
click at [204, 12] on img at bounding box center [217, 9] width 36 height 14
